Goal: Go to known website: Access a specific website the user already knows

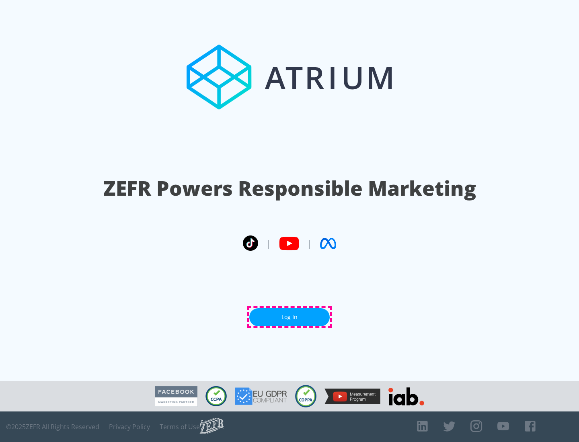
click at [290, 317] on link "Log In" at bounding box center [289, 318] width 80 height 18
